Goal: Task Accomplishment & Management: Use online tool/utility

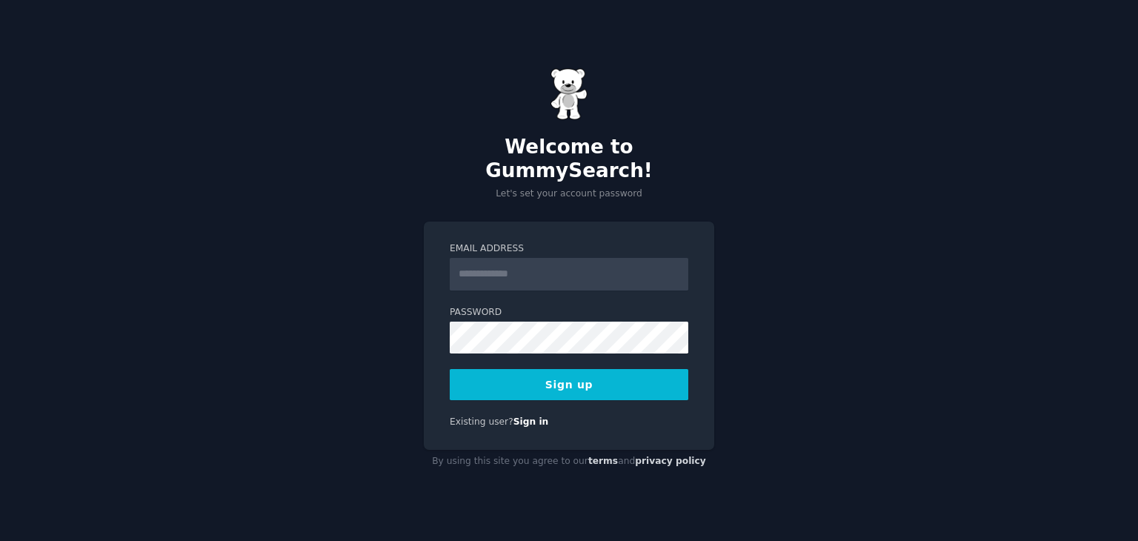
click at [481, 268] on input "Email Address" at bounding box center [569, 274] width 238 height 33
type input "**********"
click at [563, 369] on button "Sign up" at bounding box center [569, 384] width 238 height 31
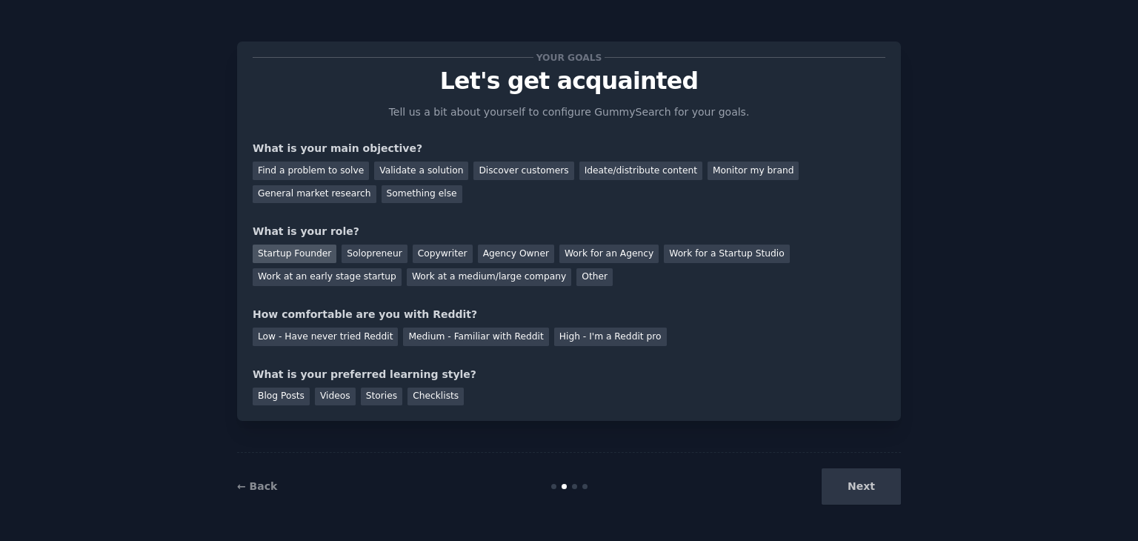
click at [288, 247] on div "Startup Founder" at bounding box center [295, 253] width 84 height 19
click at [288, 171] on div "Find a problem to solve" at bounding box center [311, 170] width 116 height 19
click at [390, 175] on div "Validate a solution" at bounding box center [421, 170] width 94 height 19
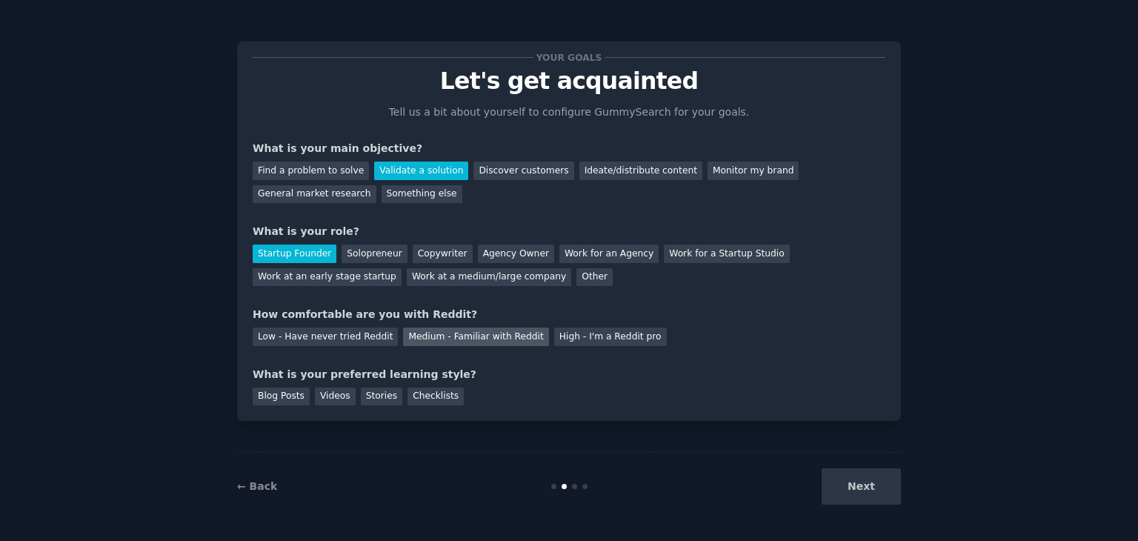
click at [414, 334] on div "Medium - Familiar with Reddit" at bounding box center [475, 336] width 145 height 19
click at [497, 244] on div "Agency Owner" at bounding box center [516, 253] width 76 height 19
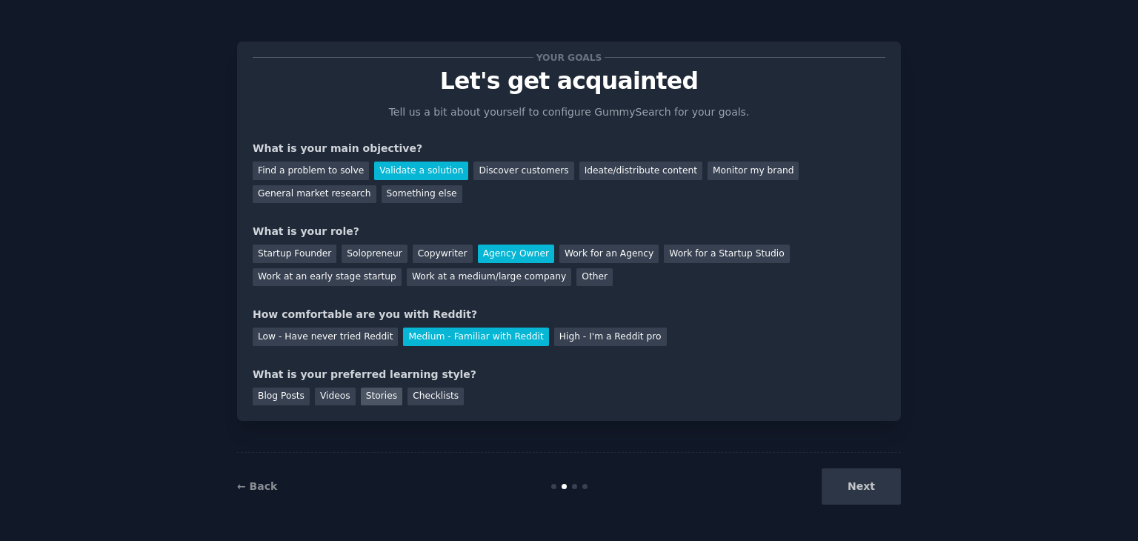
click at [373, 401] on div "Stories" at bounding box center [381, 396] width 41 height 19
click at [818, 476] on div "Next" at bounding box center [789, 486] width 221 height 36
click at [866, 485] on button "Next" at bounding box center [860, 486] width 79 height 36
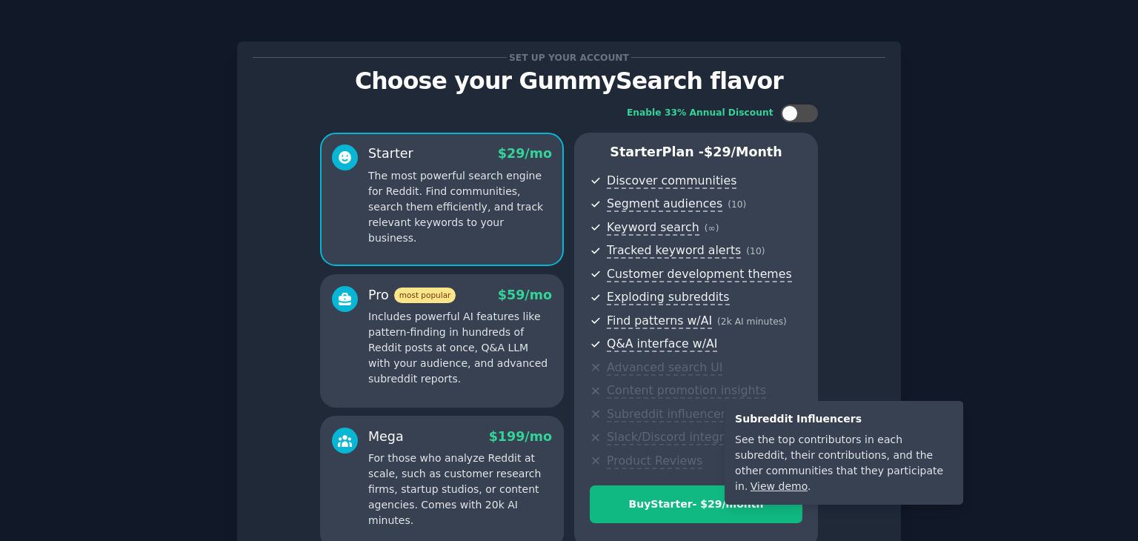
scroll to position [148, 0]
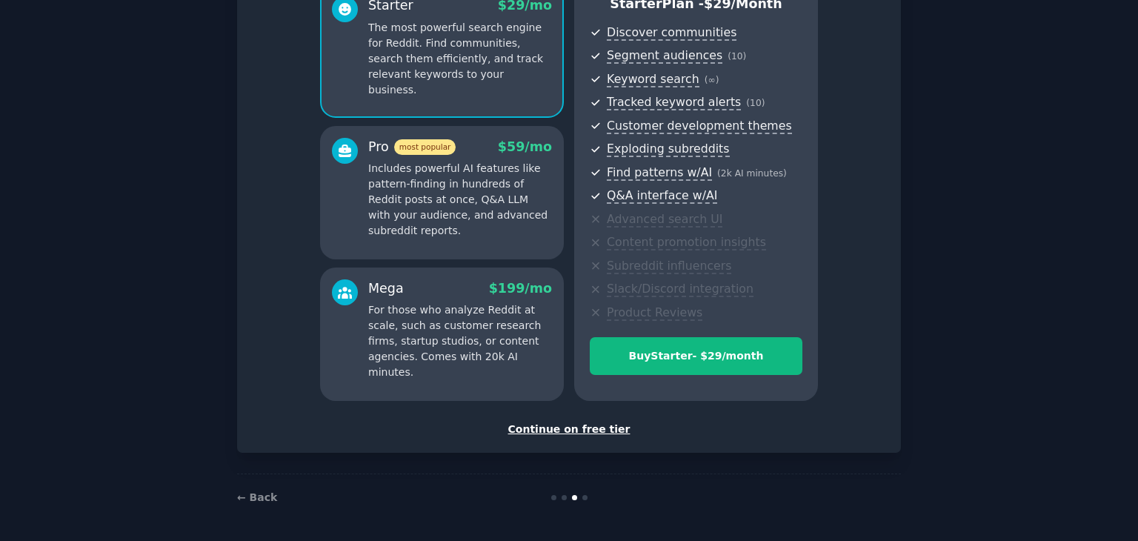
click at [547, 427] on div "Continue on free tier" at bounding box center [569, 429] width 632 height 16
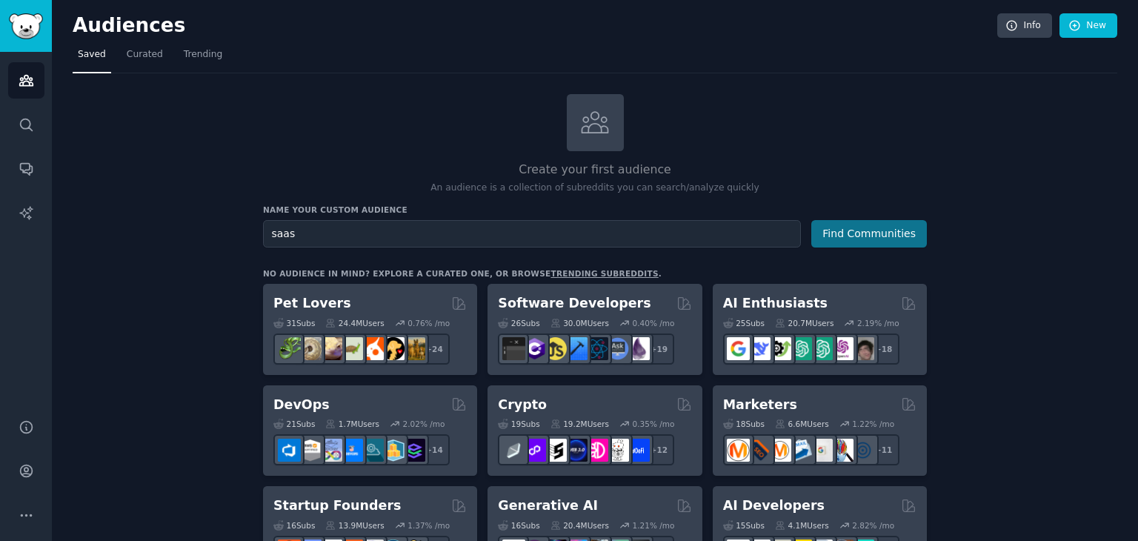
type input "saas"
click at [855, 229] on button "Find Communities" at bounding box center [869, 233] width 116 height 27
